Goal: Task Accomplishment & Management: Use online tool/utility

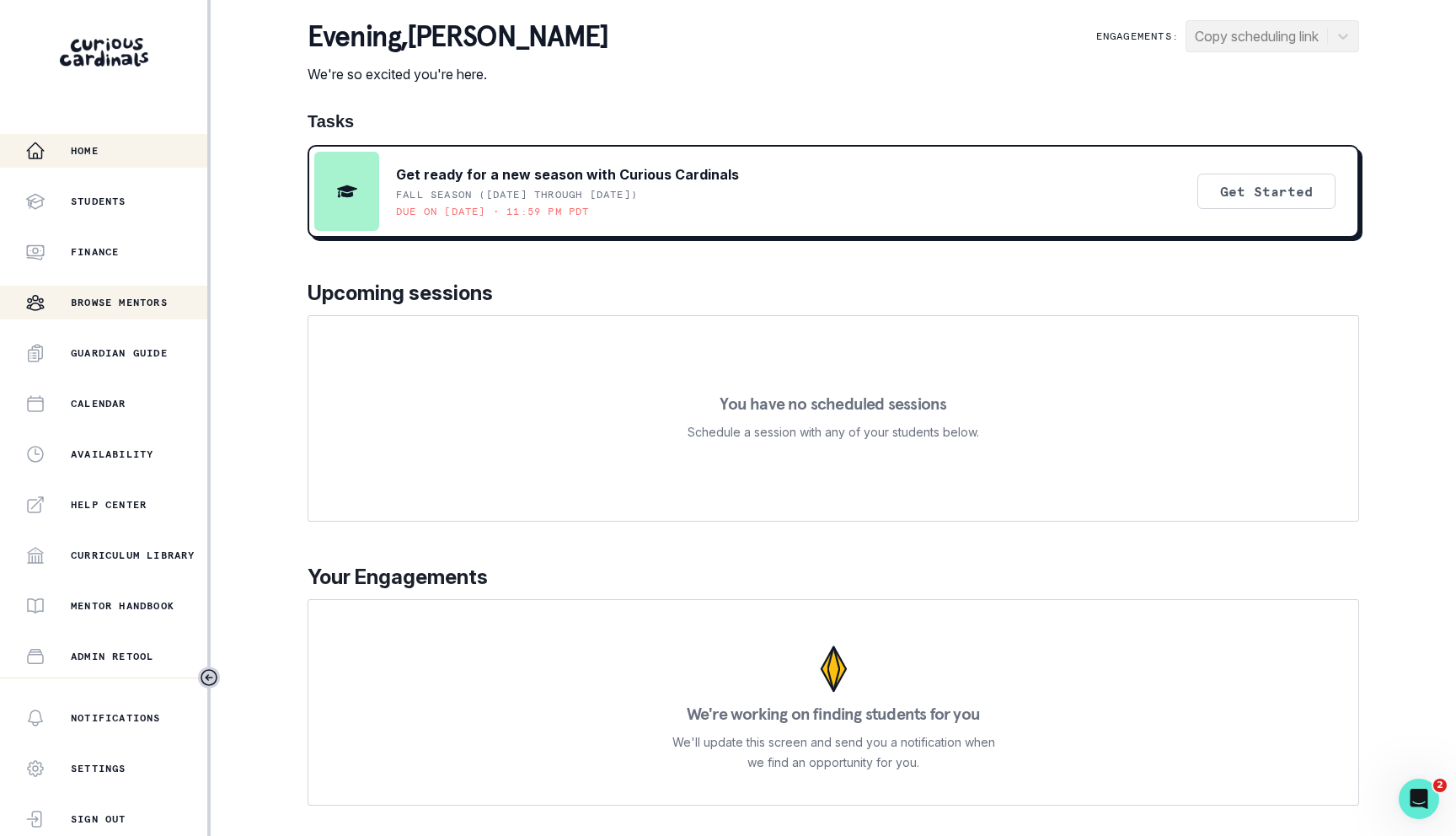
click at [68, 288] on button "Browse Mentors" at bounding box center [104, 302] width 207 height 33
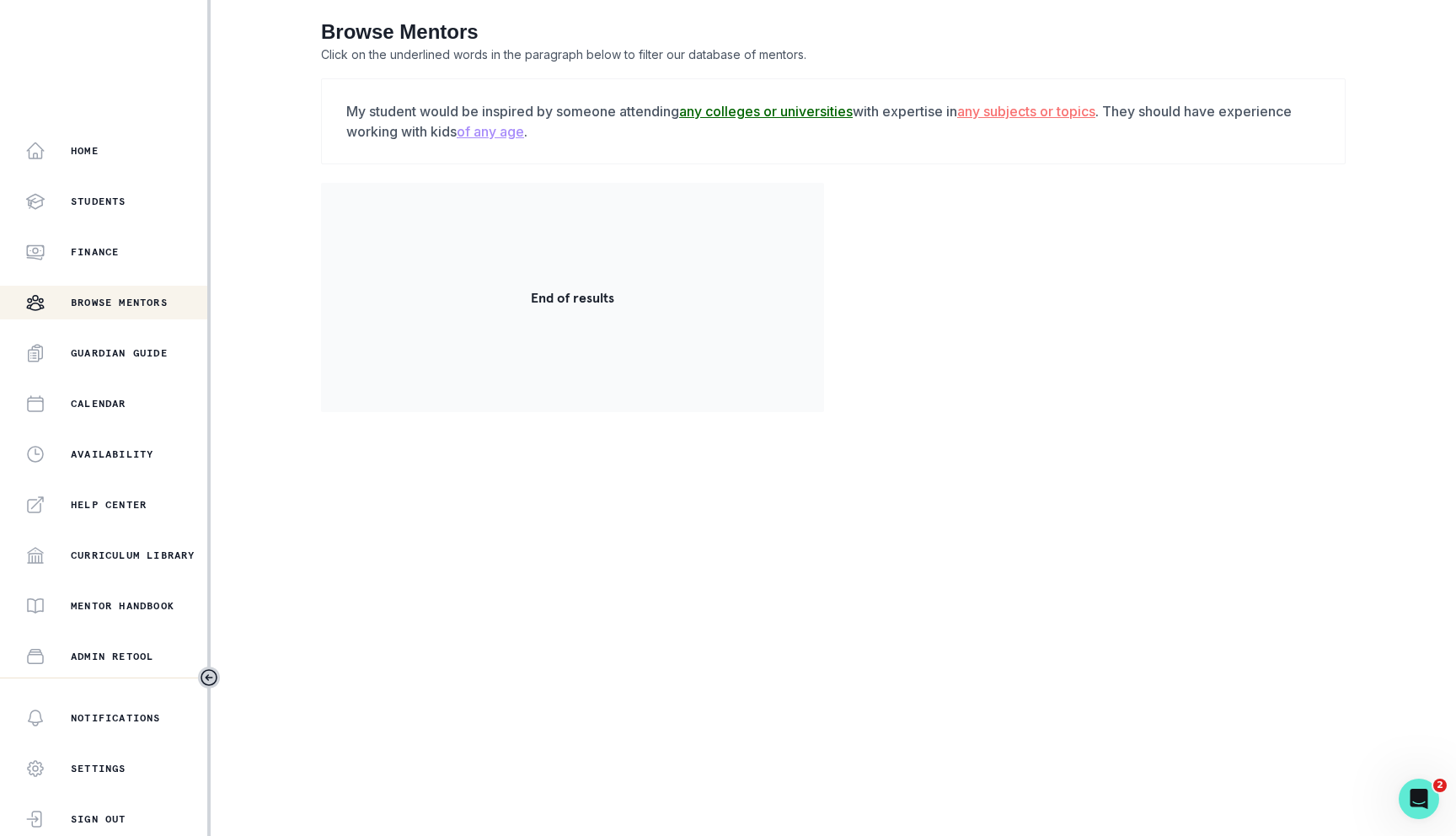
scroll to position [198, 0]
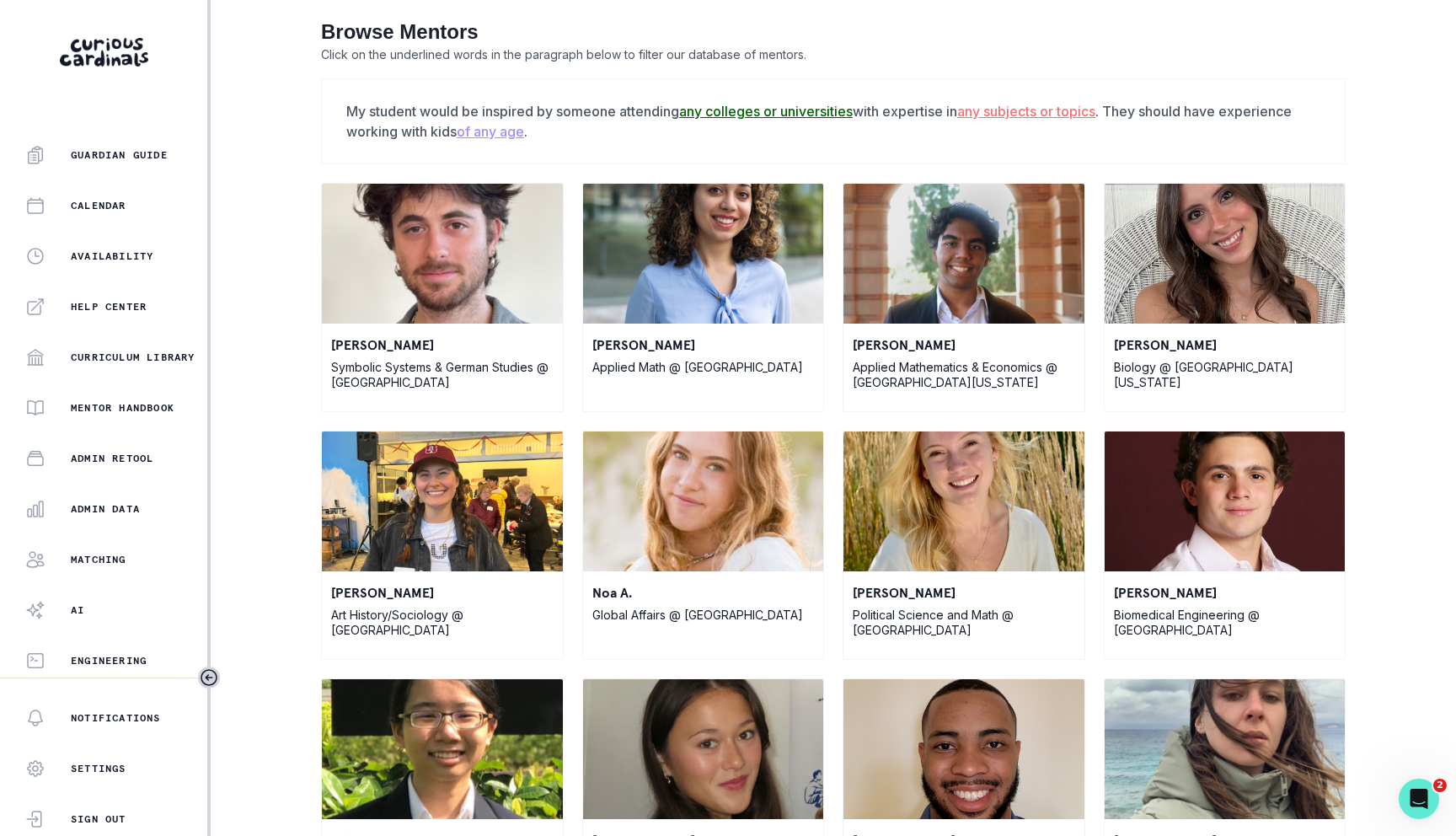
click at [116, 528] on div "Home Students Finance Browse Mentors Guardian Guide Calendar Availability Help …" at bounding box center [104, 406] width 207 height 544
click at [116, 510] on p "Admin Data" at bounding box center [105, 509] width 69 height 14
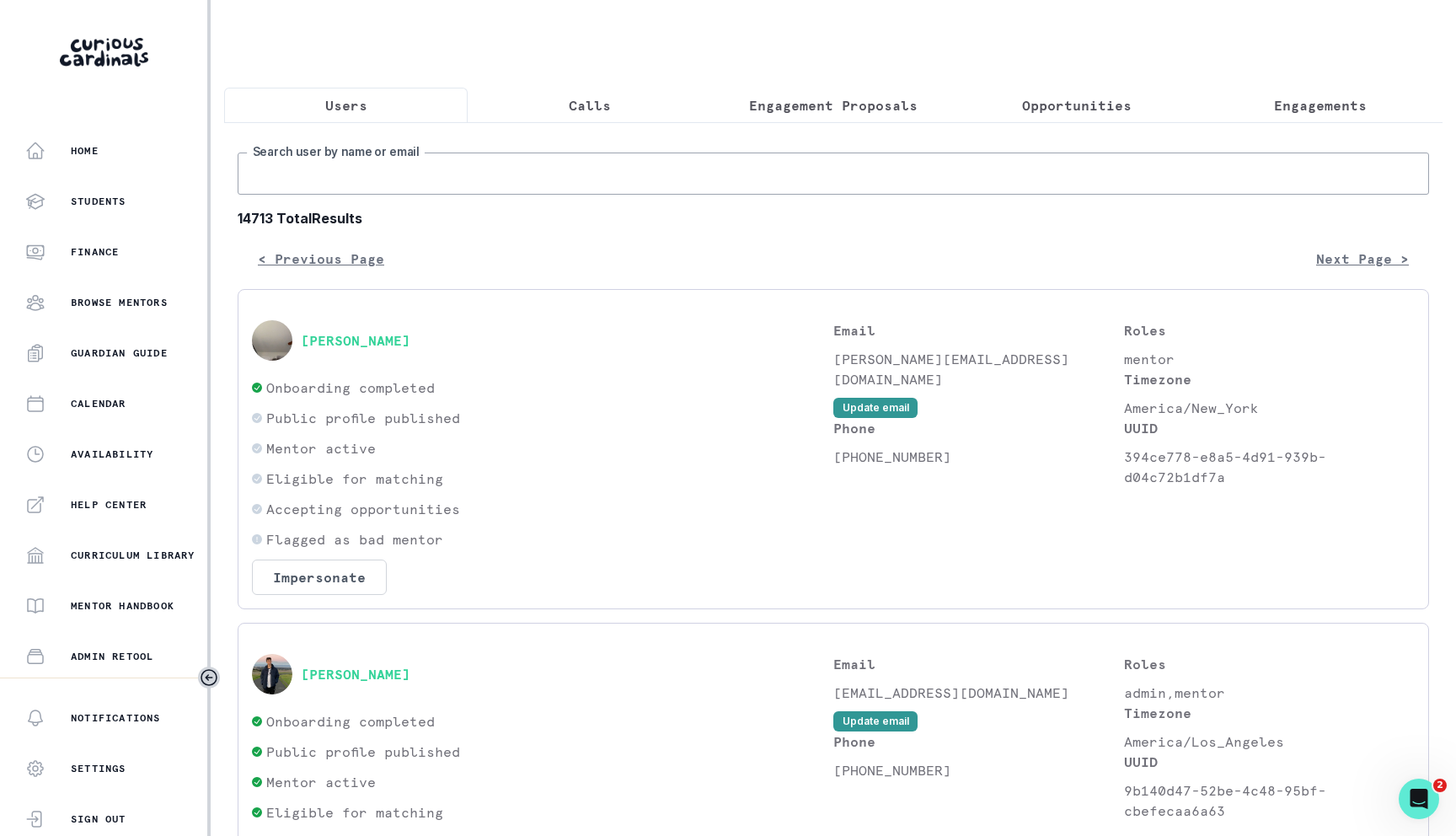
click at [422, 185] on input "Search user by name or email" at bounding box center [833, 174] width 1192 height 43
paste input "[PERSON_NAME]"
type input "[PERSON_NAME]"
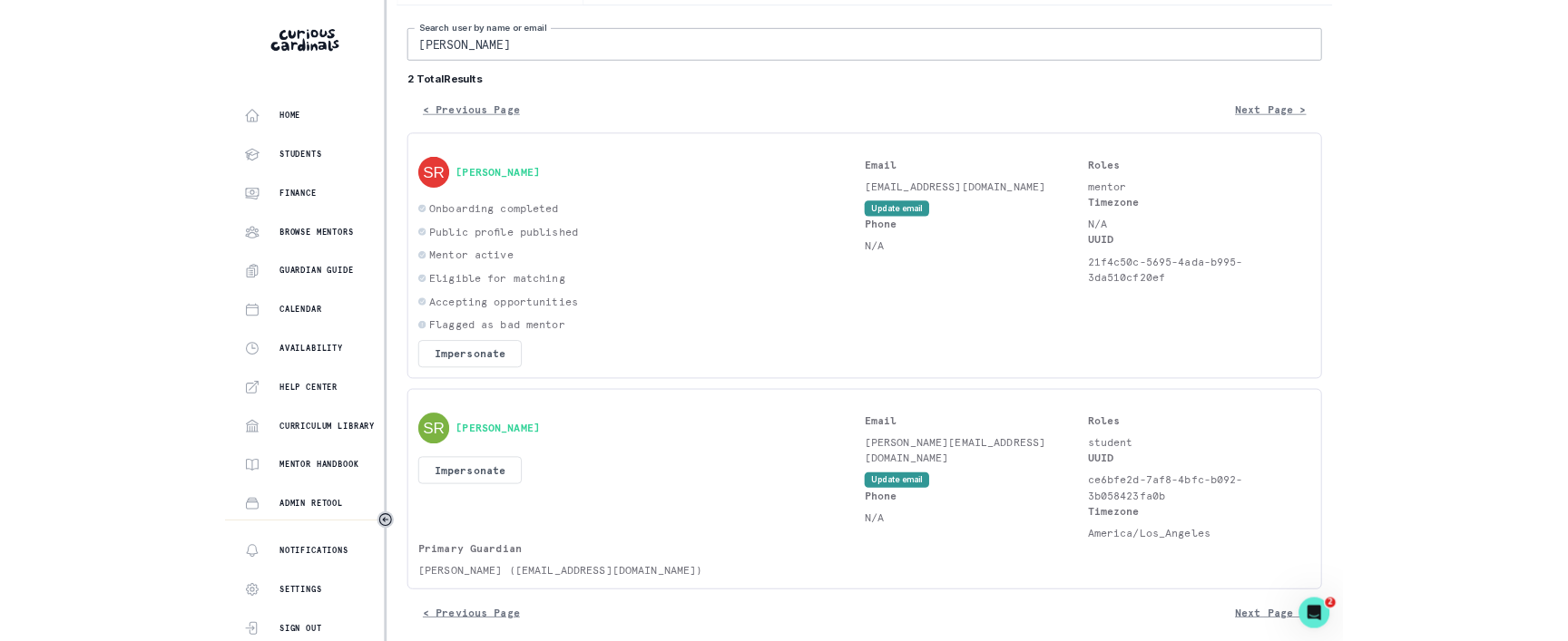
scroll to position [138, 0]
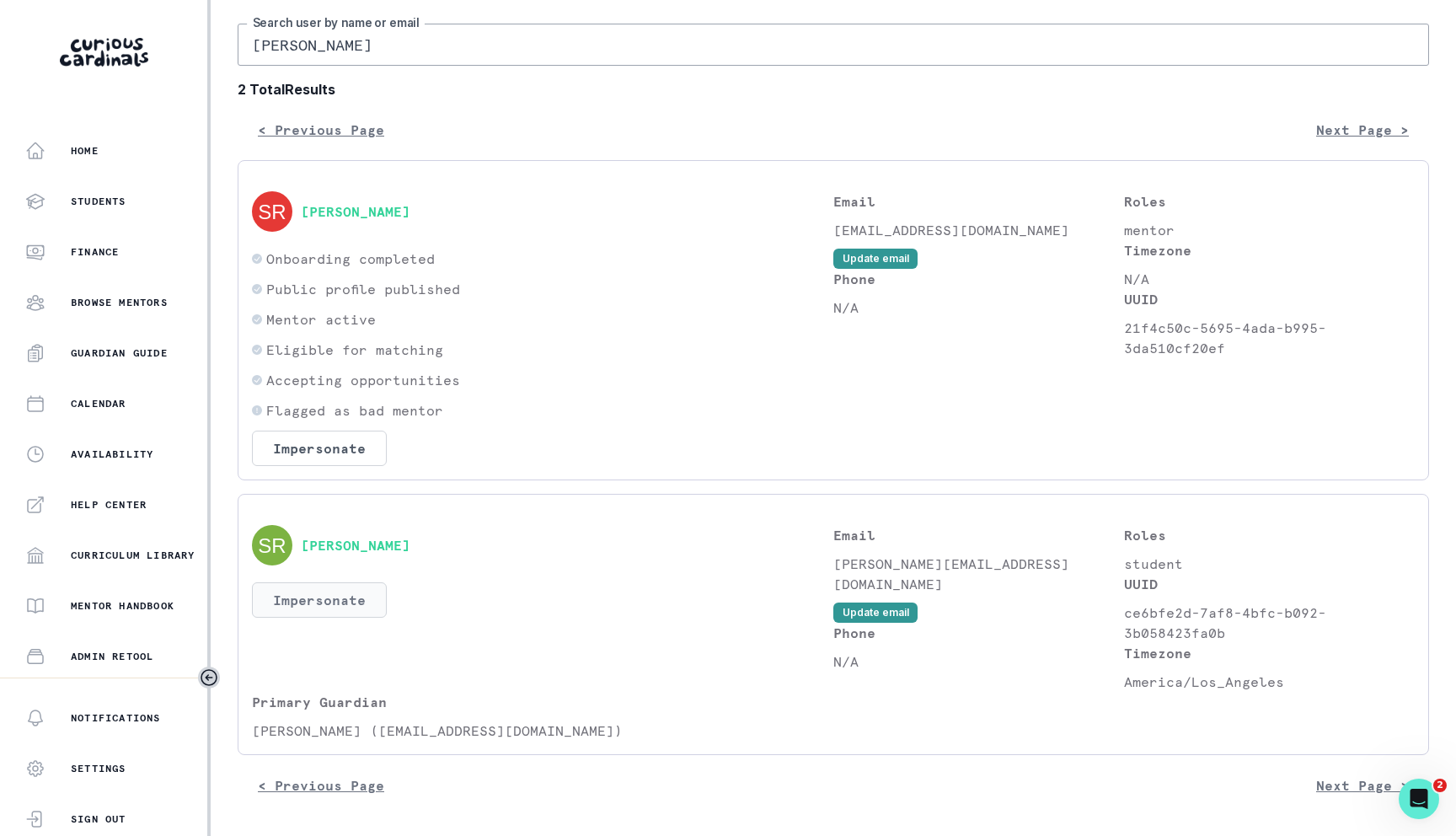
click at [307, 605] on button "Impersonate" at bounding box center [320, 600] width 135 height 35
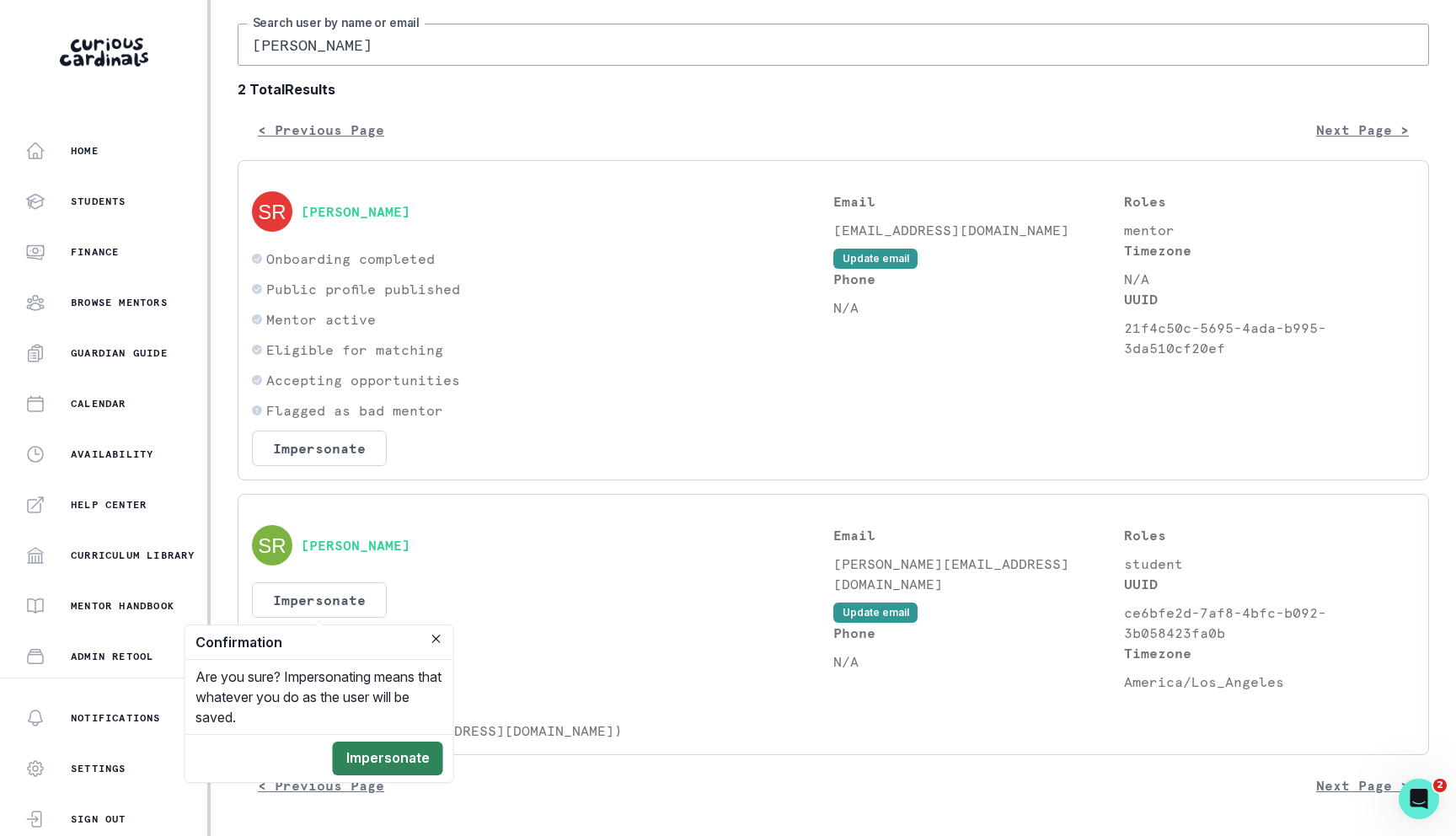
click at [377, 753] on button "Impersonate" at bounding box center [387, 758] width 110 height 33
